Goal: Task Accomplishment & Management: Manage account settings

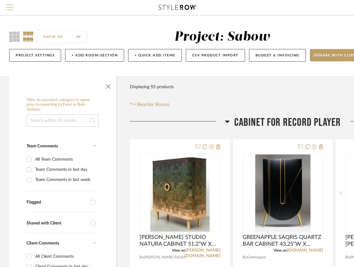
click at [8, 4] on button "Menu" at bounding box center [9, 7] width 19 height 15
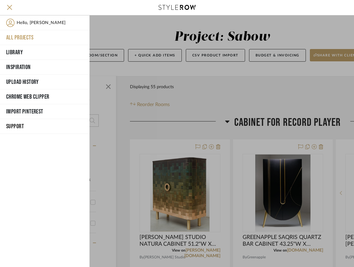
click at [24, 38] on button "All Projects" at bounding box center [44, 37] width 89 height 15
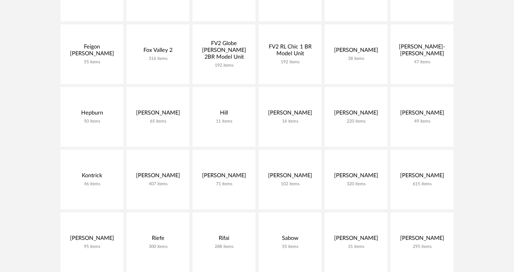
scroll to position [278, 0]
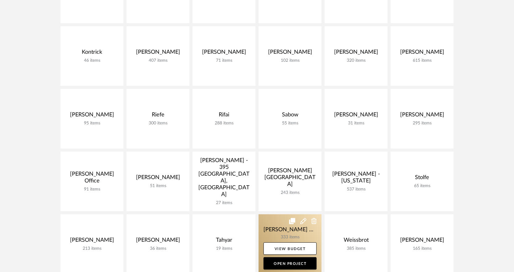
click at [295, 232] on link at bounding box center [289, 244] width 63 height 60
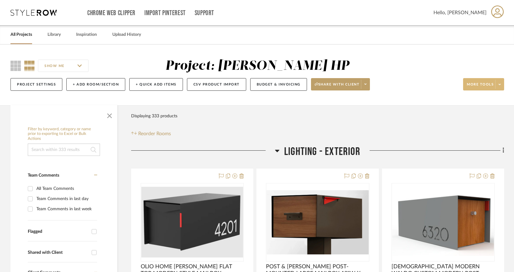
click at [498, 81] on span at bounding box center [499, 84] width 9 height 9
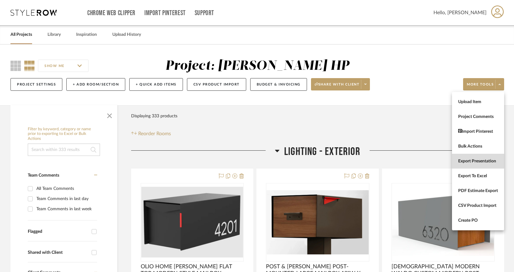
click at [483, 160] on span "Export Presentation" at bounding box center [478, 161] width 40 height 5
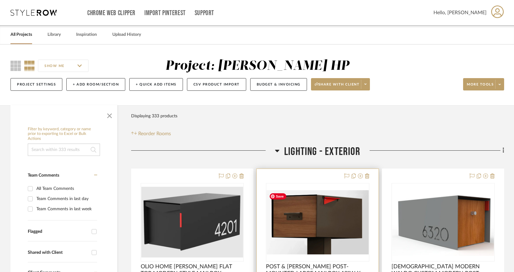
scroll to position [93, 0]
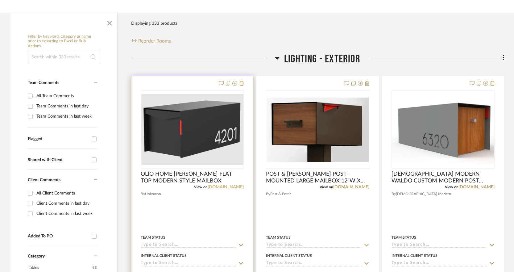
click at [237, 186] on link "[DOMAIN_NAME]" at bounding box center [226, 187] width 36 height 4
click at [206, 177] on span "OLIO HOME [PERSON_NAME] FLAT TOP MODERN STYLE MAILBOX" at bounding box center [192, 178] width 103 height 14
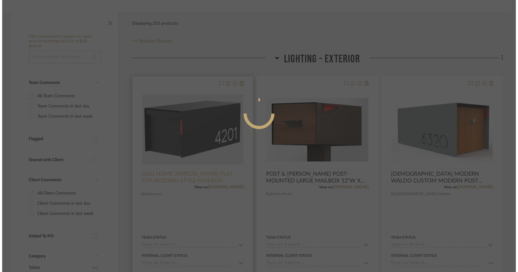
scroll to position [0, 0]
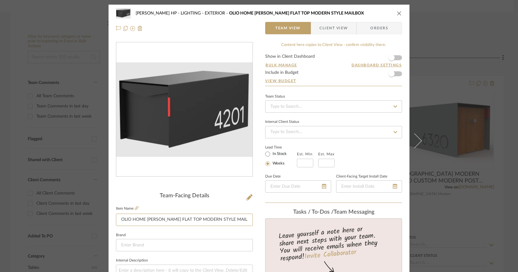
drag, startPoint x: 229, startPoint y: 217, endPoint x: 265, endPoint y: 217, distance: 36.4
paste input "20.5” x 9.2” x 8.5”"
click at [210, 218] on input "OLIO HOME [PERSON_NAME] FLAT TOP MODERN STYLE MAILBOX 20.5” x 9.2” x 8.5”" at bounding box center [184, 219] width 137 height 12
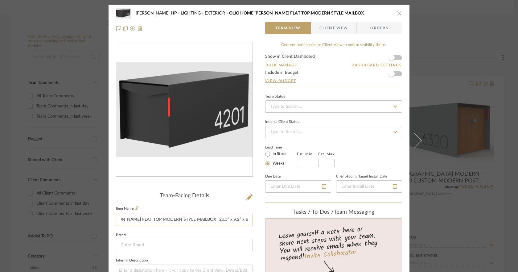
click at [207, 219] on input "OLIO HOME [PERSON_NAME] FLAT TOP MODERN STYLE MAILBOX 20.5” x 9.2” x 8.5”" at bounding box center [184, 219] width 137 height 12
type input "OLIO HOME [PERSON_NAME] FLAT TOP MODERN STYLE MAILBOX 9.2"W X 20.5"D X 8.5”H"
click at [176, 245] on input at bounding box center [184, 245] width 137 height 12
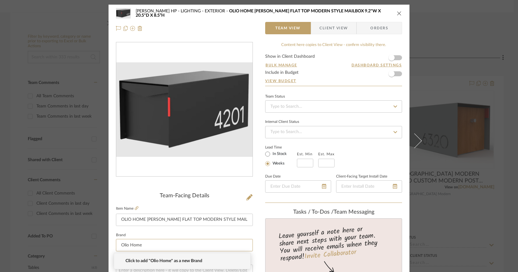
type input "Olio Home"
click at [173, 258] on span "Click to add "Olio Home" as a new Brand" at bounding box center [185, 260] width 118 height 5
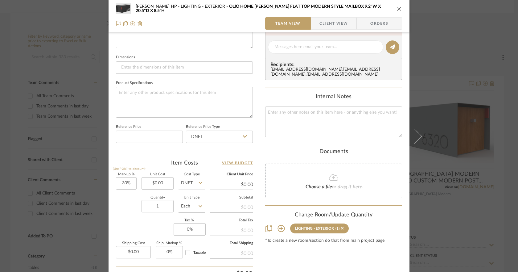
scroll to position [303, 0]
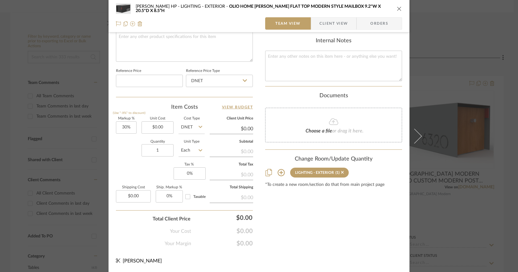
click at [394, 9] on div "[PERSON_NAME] HP LIGHTING - EXTERIOR OLIO HOME [PERSON_NAME] FLAT TOP MODERN ST…" at bounding box center [259, 8] width 286 height 12
click at [397, 8] on icon "close" at bounding box center [399, 8] width 5 height 5
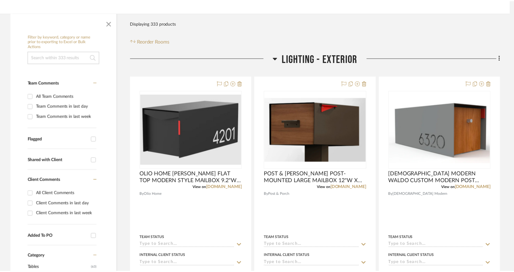
scroll to position [93, 0]
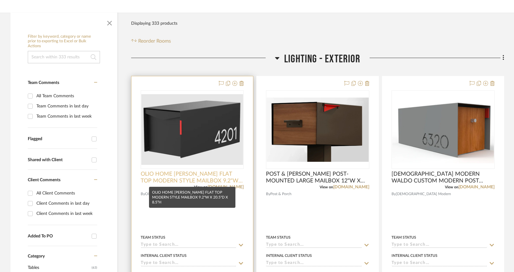
click at [205, 181] on span "OLIO HOME [PERSON_NAME] FLAT TOP MODERN STYLE MAILBOX 9.2"W X 20.5"D X 8.5”H" at bounding box center [192, 178] width 103 height 14
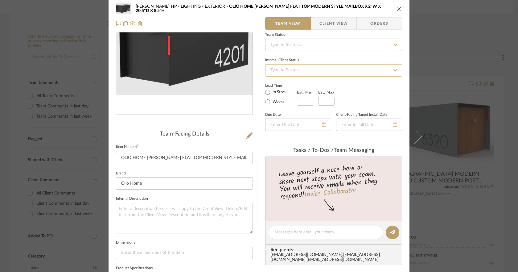
scroll to position [0, 0]
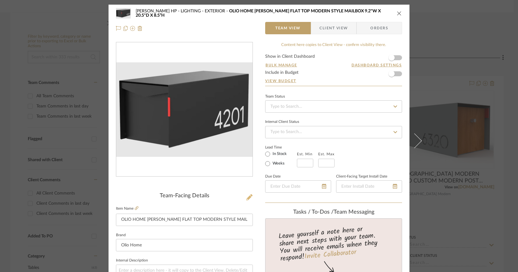
click at [246, 198] on icon at bounding box center [249, 197] width 6 height 6
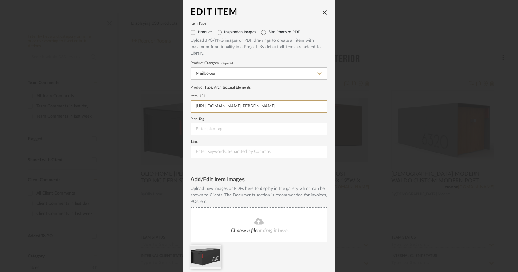
scroll to position [0, 34]
drag, startPoint x: 193, startPoint y: 105, endPoint x: 332, endPoint y: 105, distance: 139.4
click at [332, 105] on dialog-content "Edit Item Item Type Product Inspiration Images Site Photo or PDF Upload JPG/PNG…" at bounding box center [259, 147] width 152 height 294
click at [402, 103] on div "Edit Item Item Type Product Inspiration Images Site Photo or PDF Upload JPG/PNG…" at bounding box center [259, 136] width 518 height 272
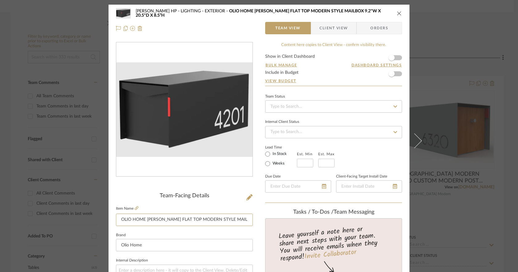
scroll to position [0, 46]
drag, startPoint x: 212, startPoint y: 217, endPoint x: 255, endPoint y: 219, distance: 43.2
click at [222, 219] on input "OLIO HOME [PERSON_NAME] FLAT TOP MODERN STYLE MAILBOX 9.2"W X 20.5"D X 8.5”H" at bounding box center [184, 219] width 137 height 12
drag, startPoint x: 200, startPoint y: 219, endPoint x: 247, endPoint y: 219, distance: 47.2
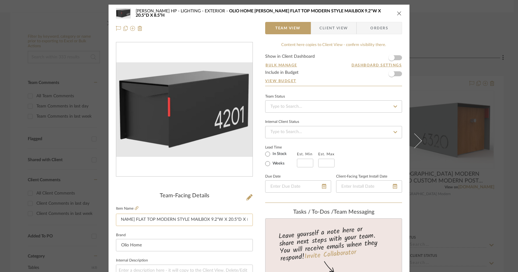
click at [247, 219] on input "OLIO HOME [PERSON_NAME] FLAT TOP MODERN STYLE MAILBOX 9.2"W X 20.5"D X 8.5”H" at bounding box center [184, 219] width 137 height 12
click at [397, 14] on icon "close" at bounding box center [399, 13] width 5 height 5
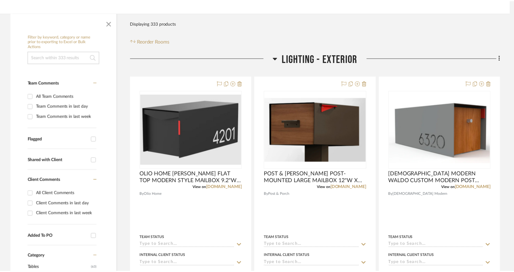
scroll to position [93, 0]
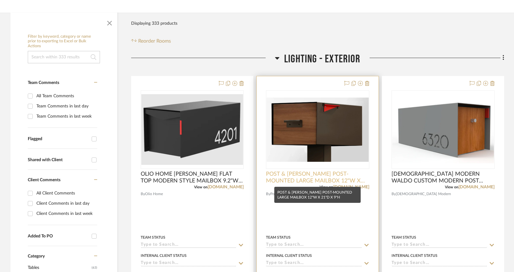
click at [325, 175] on span "POST & [PERSON_NAME] POST-MOUNTED LARGE MAILBOX 12"W X 21"D X 9"H" at bounding box center [317, 178] width 103 height 14
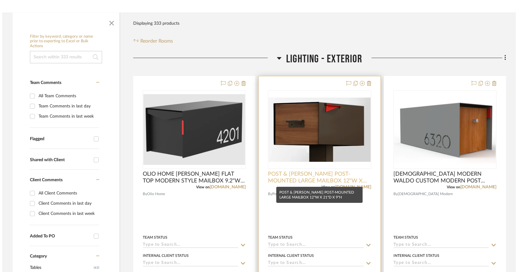
scroll to position [0, 0]
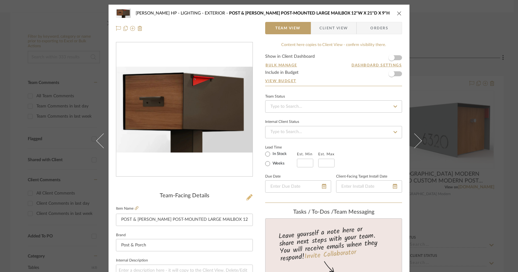
click at [246, 194] on icon at bounding box center [249, 197] width 6 height 6
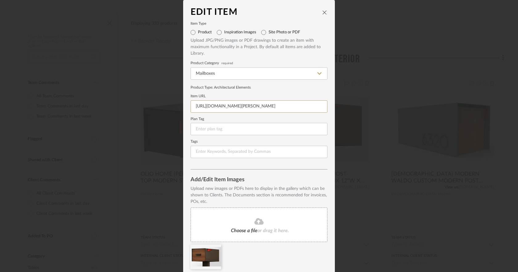
scroll to position [0, 205]
drag, startPoint x: 193, startPoint y: 107, endPoint x: 345, endPoint y: 106, distance: 151.4
click at [345, 106] on div "Edit Item Item Type Product Inspiration Images Site Photo or PDF Upload JPG/PNG…" at bounding box center [259, 136] width 518 height 272
click at [322, 10] on icon "close" at bounding box center [324, 12] width 5 height 5
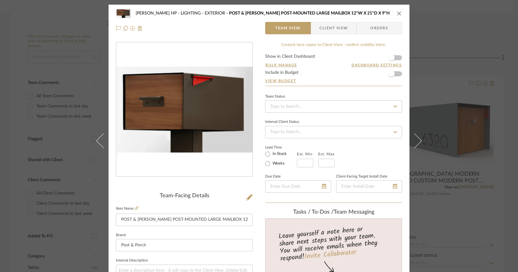
click at [459, 177] on div "[PERSON_NAME] HP LIGHTING - EXTERIOR POST & PORCH [PERSON_NAME] POST-MOUNTED LA…" at bounding box center [259, 136] width 518 height 272
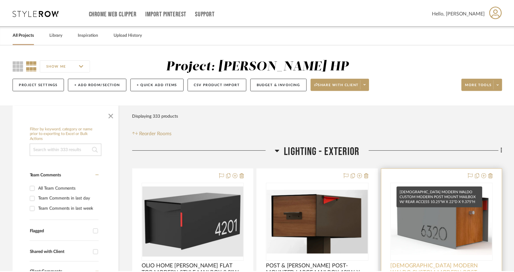
scroll to position [93, 0]
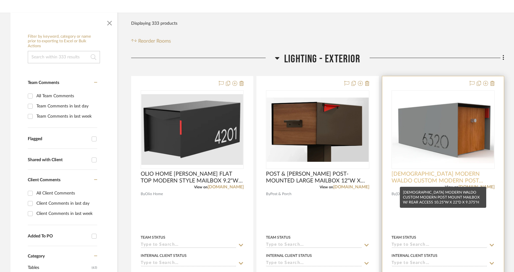
click at [452, 176] on span "[DEMOGRAPHIC_DATA] MODERN WALDO CUSTOM MODERN POST MOUNT MAILBOX W/ REAR ACCESS…" at bounding box center [442, 178] width 103 height 14
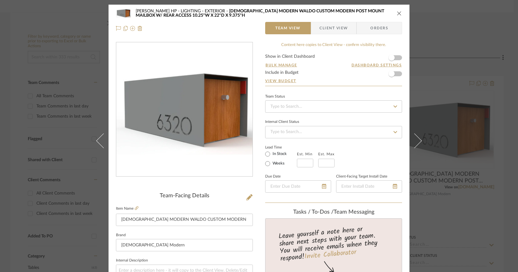
scroll to position [62, 0]
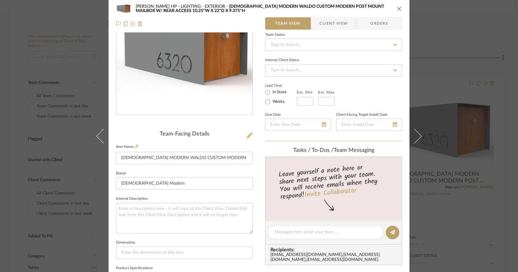
click at [249, 135] on icon at bounding box center [249, 135] width 6 height 6
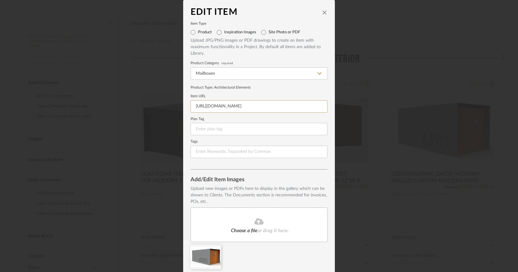
scroll to position [0, 905]
drag, startPoint x: 194, startPoint y: 105, endPoint x: 380, endPoint y: 105, distance: 186.0
click at [380, 105] on div "Edit Item Item Type Product Inspiration Images Site Photo or PDF Upload JPG/PNG…" at bounding box center [259, 136] width 518 height 272
click at [278, 108] on input "[URL][DOMAIN_NAME]" at bounding box center [259, 106] width 137 height 12
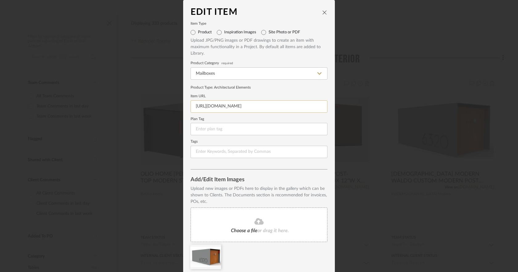
click at [280, 106] on input "[URL][DOMAIN_NAME]" at bounding box center [259, 106] width 137 height 12
drag, startPoint x: 277, startPoint y: 105, endPoint x: 345, endPoint y: 109, distance: 67.6
click at [345, 109] on div "Edit Item Item Type Product Inspiration Images Site Photo or PDF Upload JPG/PNG…" at bounding box center [259, 136] width 518 height 272
click at [403, 225] on div "Edit Item Item Type Product Inspiration Images Site Photo or PDF Upload JPG/PNG…" at bounding box center [259, 136] width 518 height 272
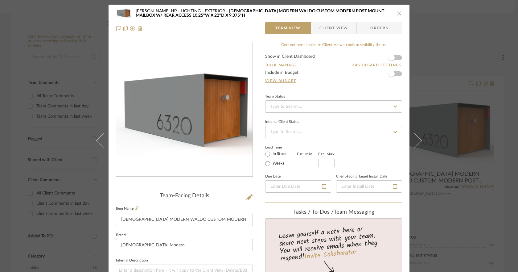
click at [397, 11] on icon "close" at bounding box center [399, 13] width 5 height 5
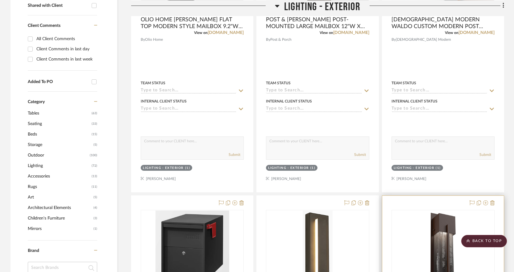
scroll to position [308, 0]
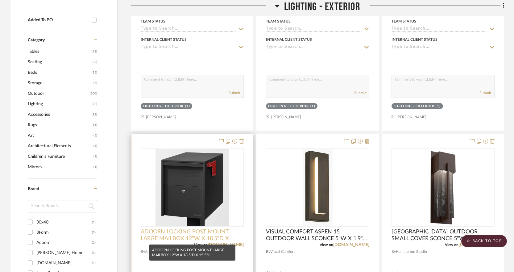
click at [220, 231] on span "ADOORN LOCKING POST MOUNT LARGE MAILBOX 12"W X 18.5"D X 15.5"H" at bounding box center [192, 235] width 103 height 14
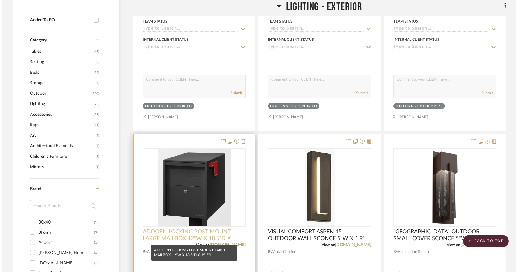
scroll to position [0, 0]
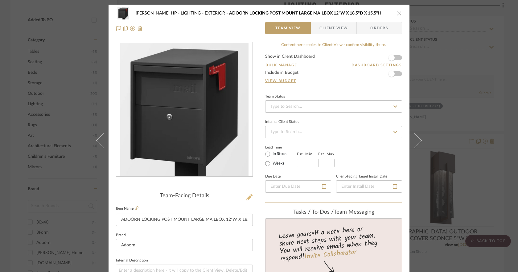
click at [248, 197] on icon at bounding box center [249, 197] width 6 height 6
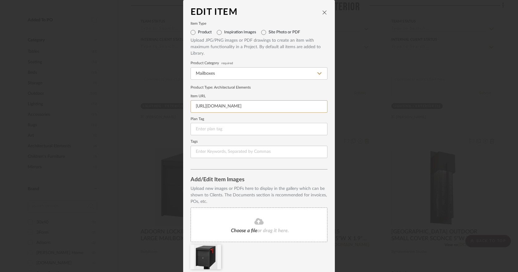
scroll to position [0, 69]
drag, startPoint x: 193, startPoint y: 105, endPoint x: 391, endPoint y: 117, distance: 198.7
click at [391, 117] on div "Edit Item Item Type Product Inspiration Images Site Photo or PDF Upload JPG/PNG…" at bounding box center [259, 136] width 518 height 272
click at [323, 15] on div "Edit Item" at bounding box center [259, 12] width 137 height 10
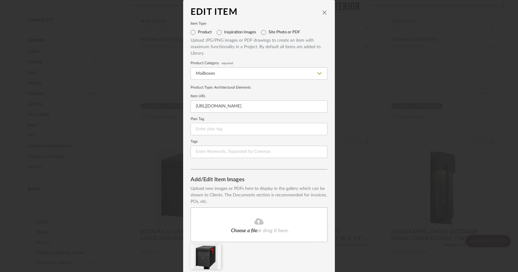
click at [322, 14] on icon "close" at bounding box center [324, 12] width 5 height 5
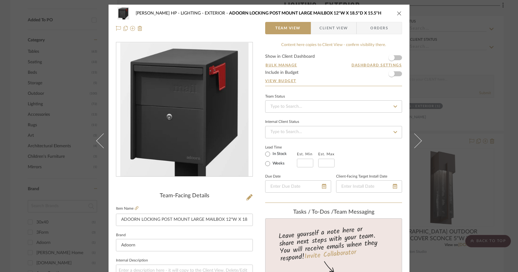
click at [397, 14] on icon "close" at bounding box center [399, 13] width 5 height 5
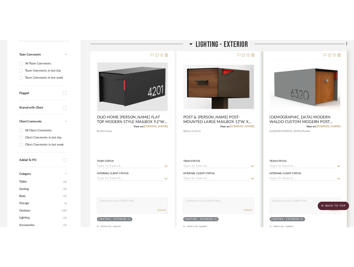
scroll to position [123, 0]
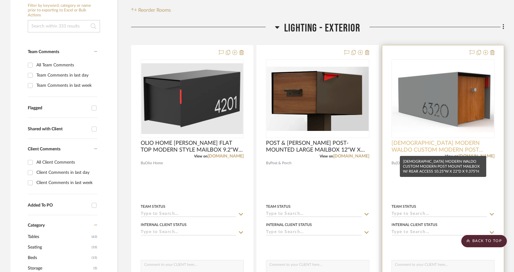
click at [484, 156] on mat-tooltip-component "[DEMOGRAPHIC_DATA] MODERN WALDO CUSTOM MODERN POST MOUNT MAILBOX W/ REAR ACCESS…" at bounding box center [443, 166] width 86 height 21
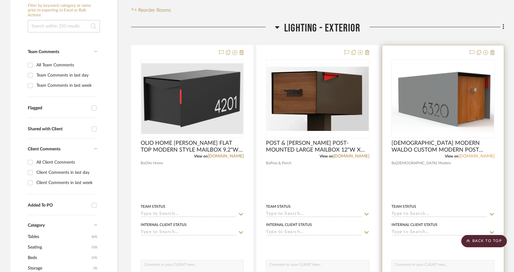
click at [488, 156] on link "[DOMAIN_NAME]" at bounding box center [476, 156] width 36 height 4
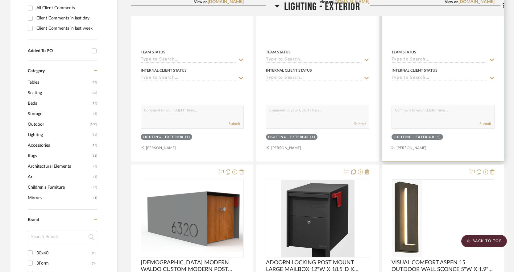
scroll to position [339, 0]
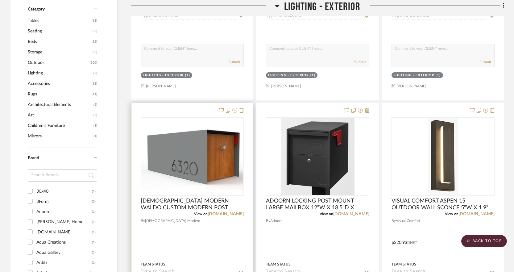
click at [234, 111] on icon at bounding box center [234, 110] width 5 height 5
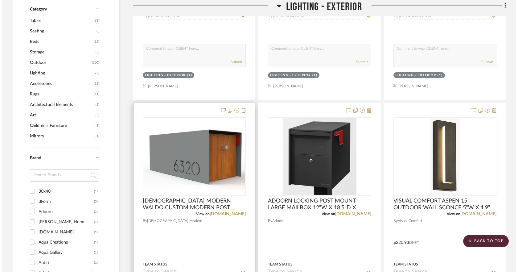
scroll to position [0, 0]
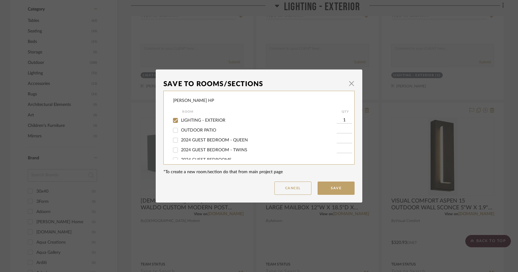
click at [212, 115] on div "LIGHTING - EXTERIOR" at bounding box center [255, 120] width 164 height 10
click at [214, 120] on span "LIGHTING - EXTERIOR" at bounding box center [203, 120] width 44 height 4
click at [180, 120] on input "LIGHTING - EXTERIOR" at bounding box center [176, 120] width 10 height 10
checkbox input "false"
click at [332, 187] on button "Save" at bounding box center [336, 187] width 37 height 13
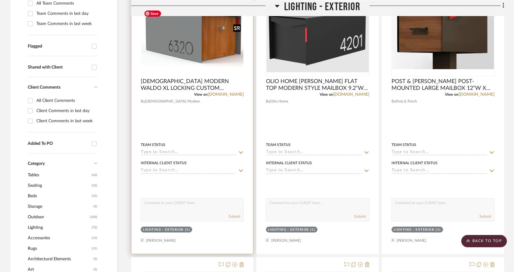
scroll to position [62, 0]
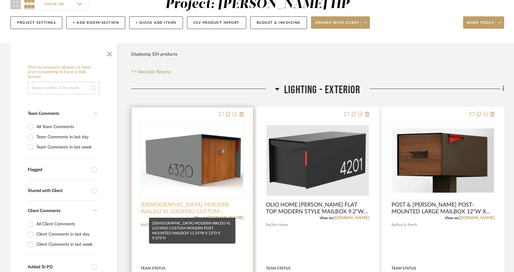
click at [207, 204] on span "DEUS MODERN WALDO XL LOCKING CUSTOM MODERN POST MOUNTED MAILBOX 13.25"W X 22"D …" at bounding box center [192, 208] width 103 height 14
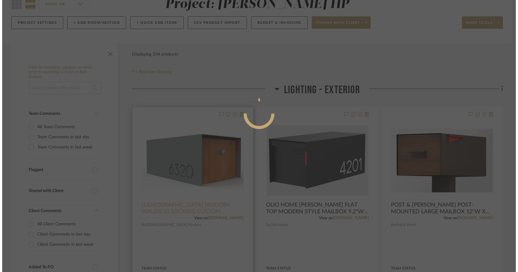
scroll to position [0, 0]
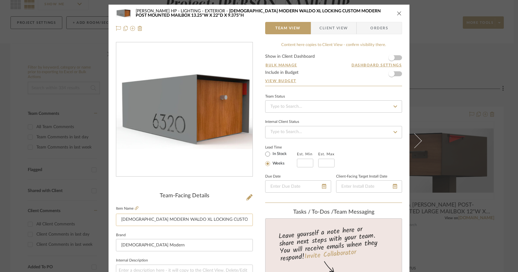
click at [120, 219] on input "DEUS MODERN WALDO XL LOCKING CUSTOM MODERN POST MOUNTED MAILBOX 13.25"W X 22"D …" at bounding box center [184, 219] width 137 height 12
click at [398, 12] on icon "close" at bounding box center [399, 13] width 5 height 5
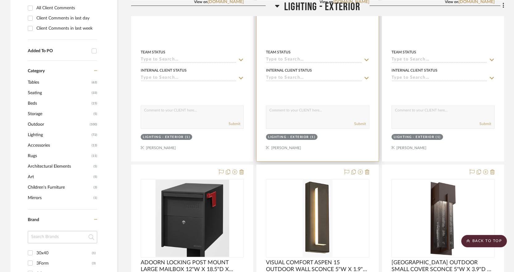
scroll to position [308, 0]
